Goal: Check status: Check status

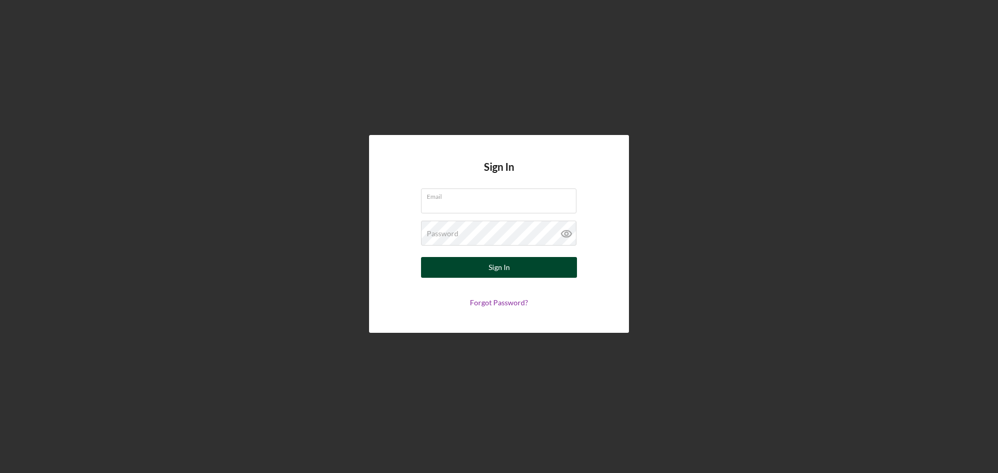
type input "[EMAIL_ADDRESS][DOMAIN_NAME]"
click at [512, 269] on button "Sign In" at bounding box center [499, 267] width 156 height 21
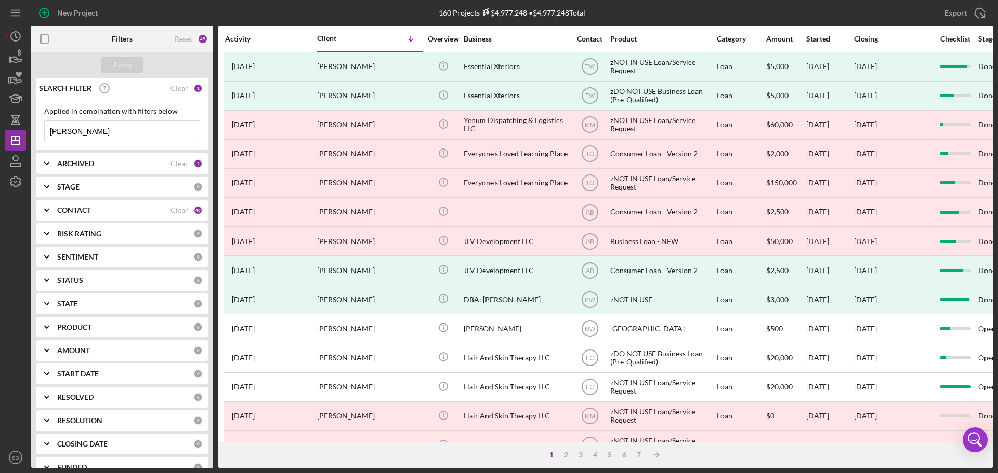
click at [107, 135] on input "[PERSON_NAME]" at bounding box center [122, 131] width 155 height 21
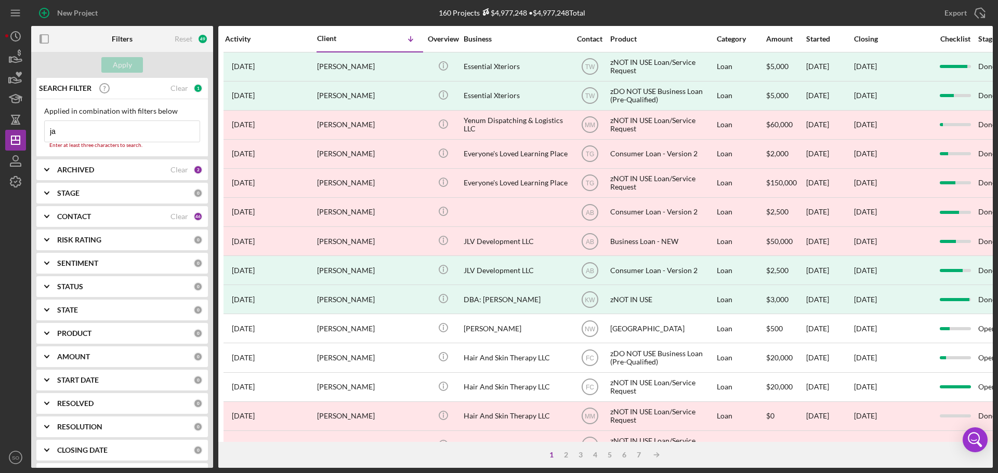
type input "j"
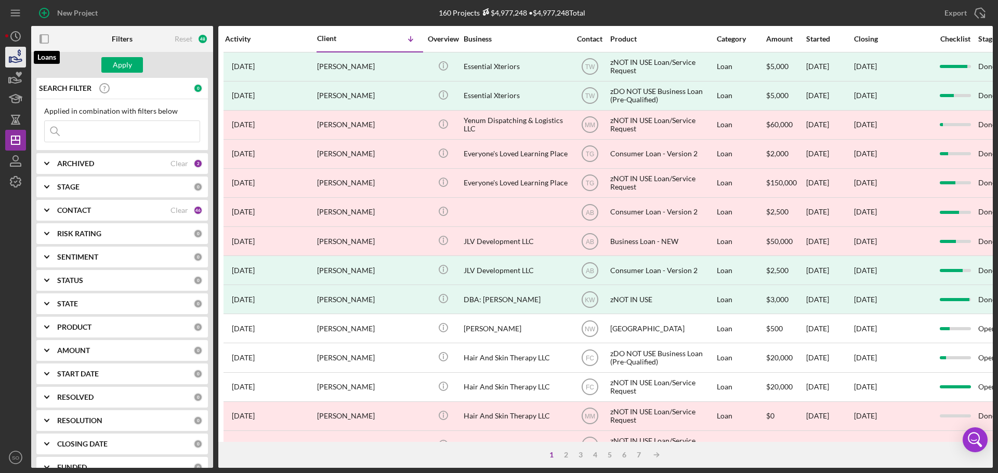
click at [21, 63] on icon "button" at bounding box center [16, 57] width 26 height 26
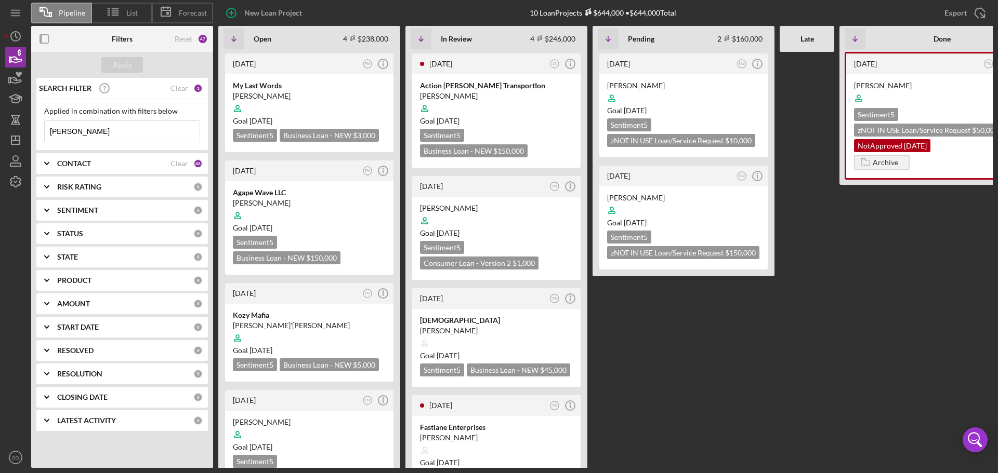
drag, startPoint x: 82, startPoint y: 133, endPoint x: 39, endPoint y: 135, distance: 43.2
click at [38, 134] on div "Applied in combination with filters below [PERSON_NAME] Icon/Menu Close" at bounding box center [122, 124] width 172 height 51
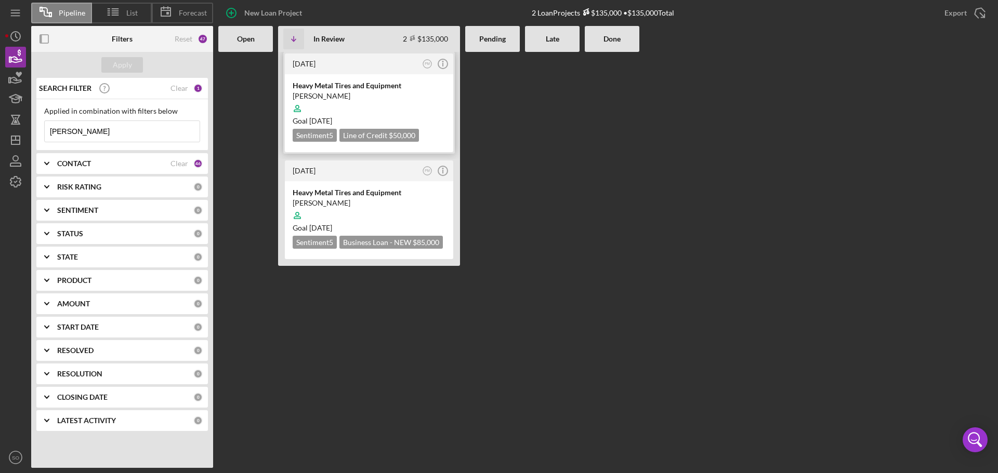
type input "[PERSON_NAME]"
click at [406, 108] on div at bounding box center [369, 109] width 153 height 20
click at [392, 112] on div at bounding box center [369, 109] width 153 height 20
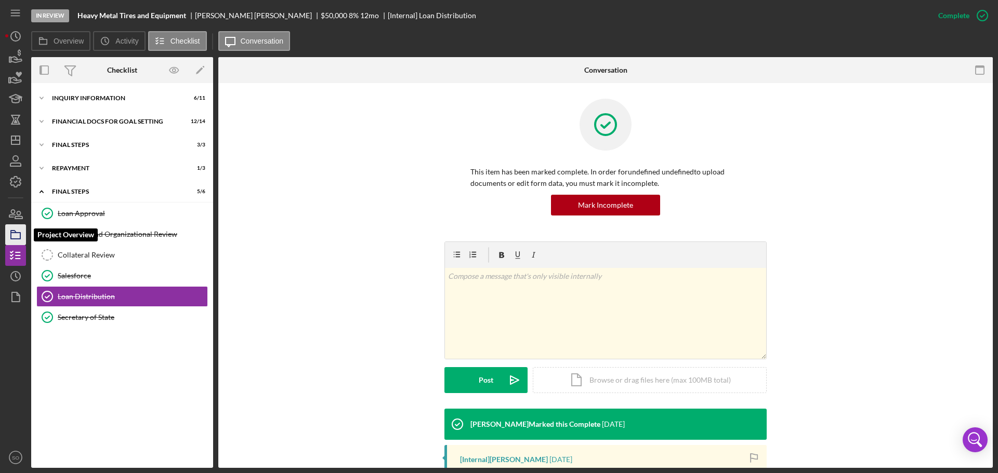
click at [15, 234] on icon "button" at bounding box center [16, 235] width 26 height 26
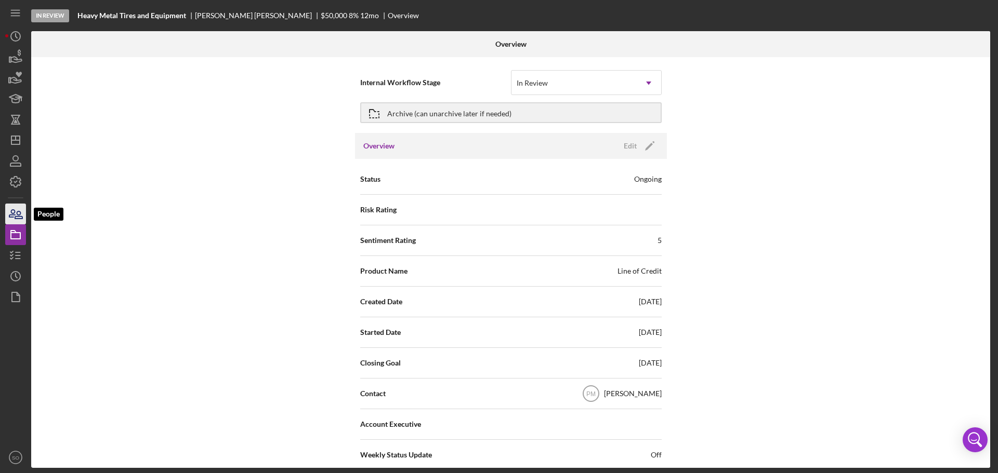
click at [18, 214] on icon "button" at bounding box center [16, 214] width 26 height 26
